Goal: Information Seeking & Learning: Learn about a topic

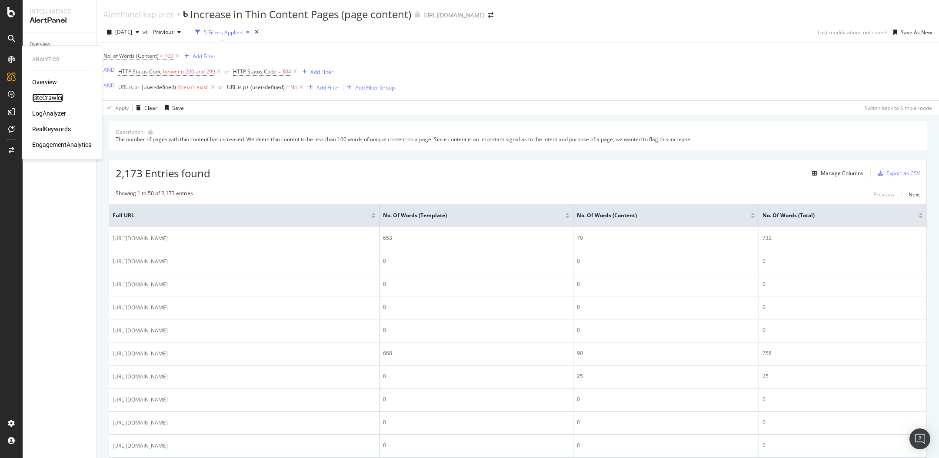
click at [48, 98] on div "SiteCrawler" at bounding box center [47, 97] width 31 height 9
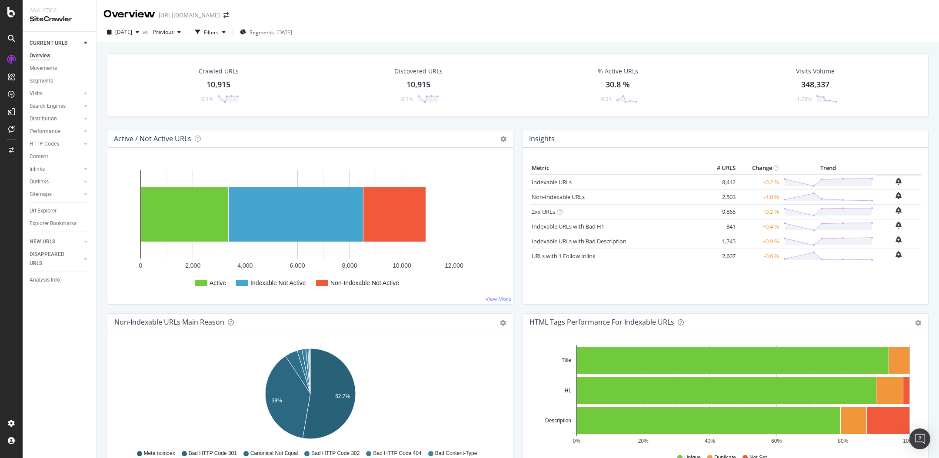
click at [559, 274] on div "Metric # URLS Change Trend Indexable URLs 8,412 +0.2 % Non-Indexable URLs 2,503…" at bounding box center [725, 230] width 392 height 136
click at [87, 130] on div at bounding box center [85, 131] width 9 height 9
click at [53, 142] on div "Top Charts" at bounding box center [46, 144] width 26 height 9
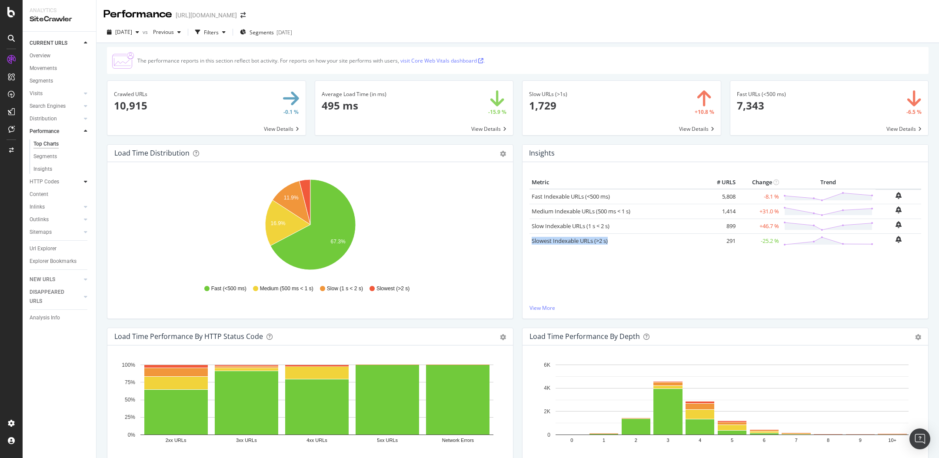
click at [85, 181] on icon at bounding box center [85, 181] width 3 height 5
click at [46, 158] on div "Top Charts" at bounding box center [46, 156] width 26 height 9
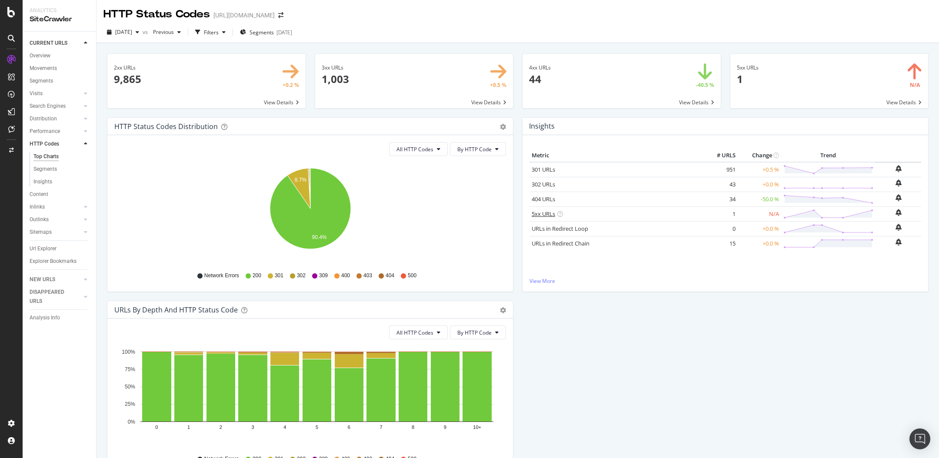
click at [540, 215] on link "5xx URLs" at bounding box center [543, 214] width 23 height 8
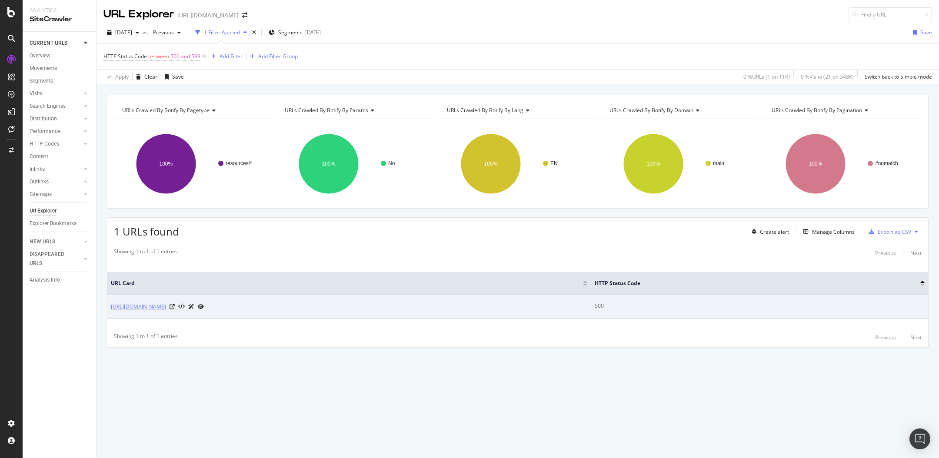
click at [166, 307] on link "[URL][DOMAIN_NAME]" at bounding box center [138, 306] width 55 height 9
click at [175, 306] on icon at bounding box center [172, 306] width 5 height 5
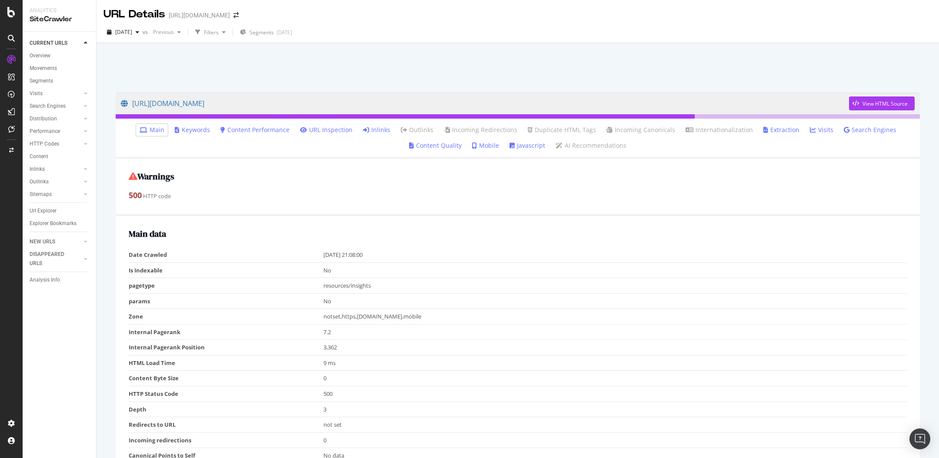
click at [375, 132] on link "Inlinks" at bounding box center [376, 130] width 27 height 9
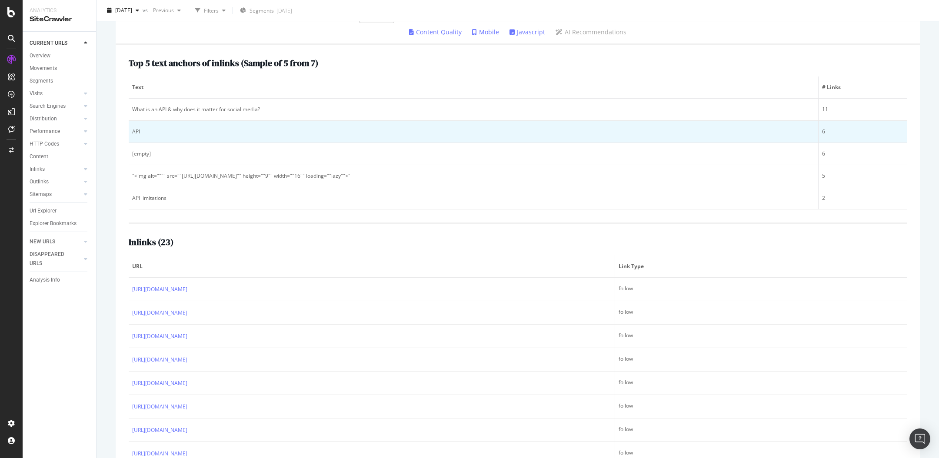
scroll to position [149, 0]
